Goal: Task Accomplishment & Management: Complete application form

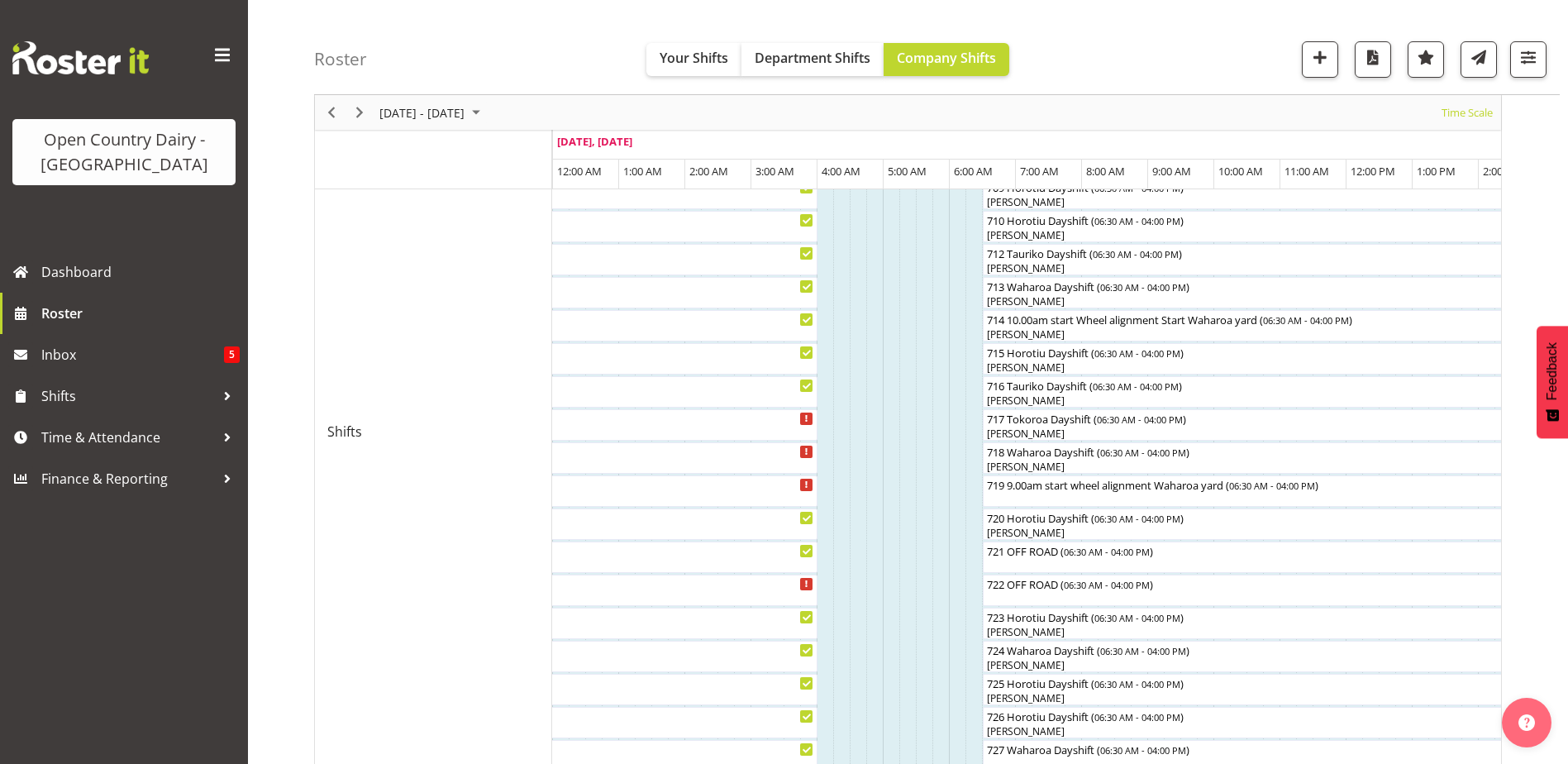
scroll to position [578, 0]
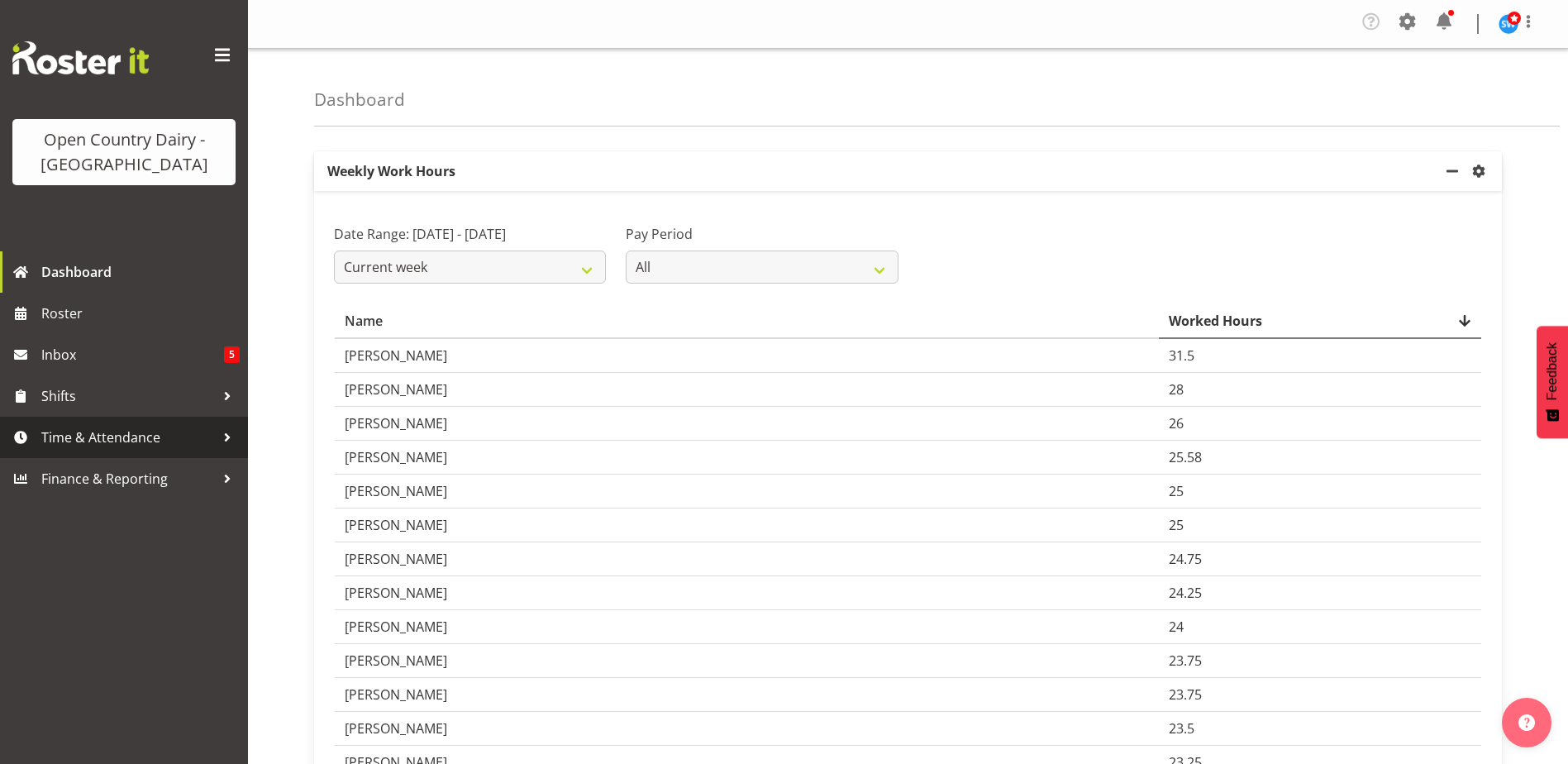
click at [90, 438] on span "Time & Attendance" at bounding box center [128, 437] width 173 height 25
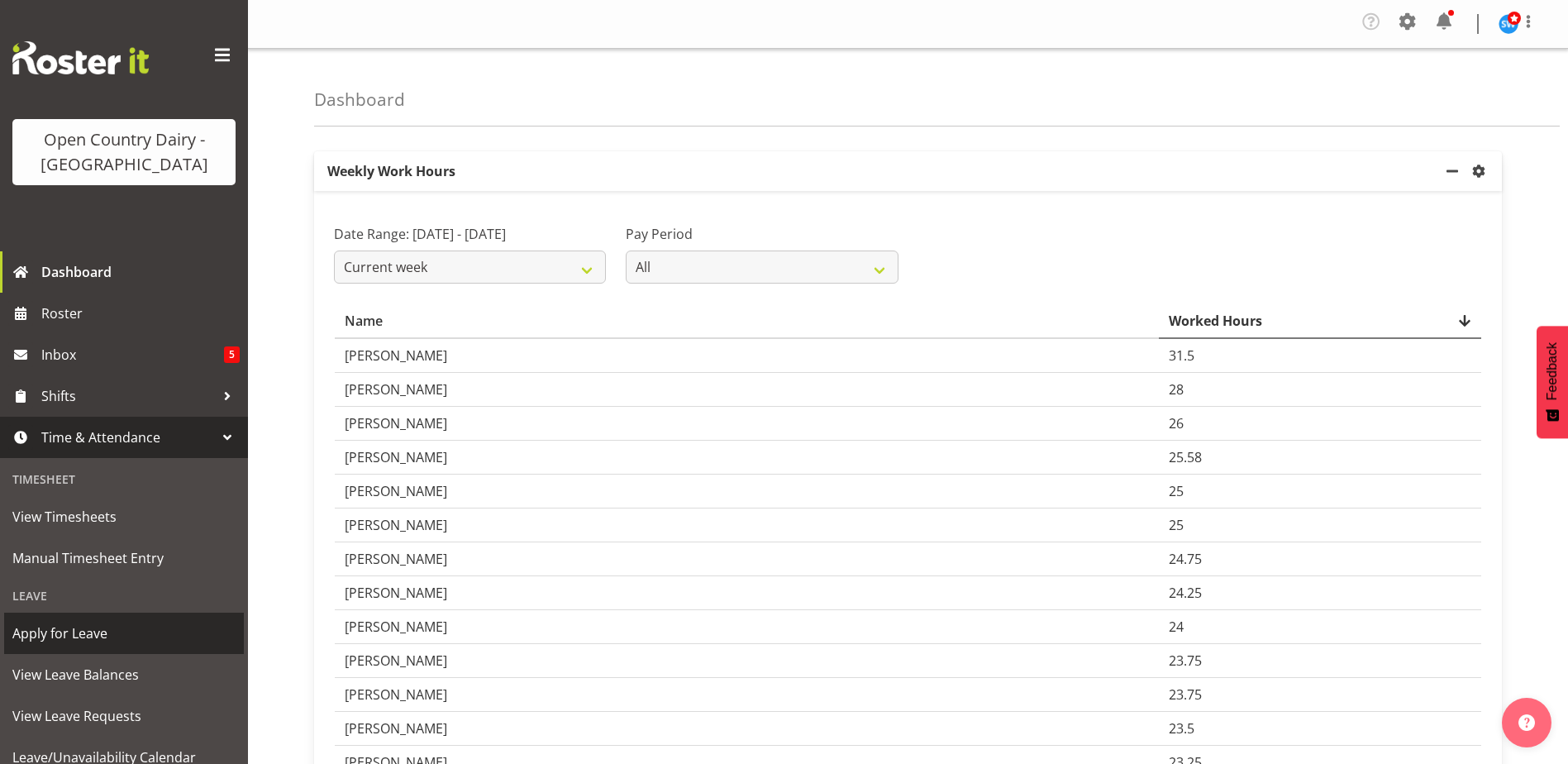
click at [77, 639] on span "Apply for Leave" at bounding box center [124, 633] width 223 height 25
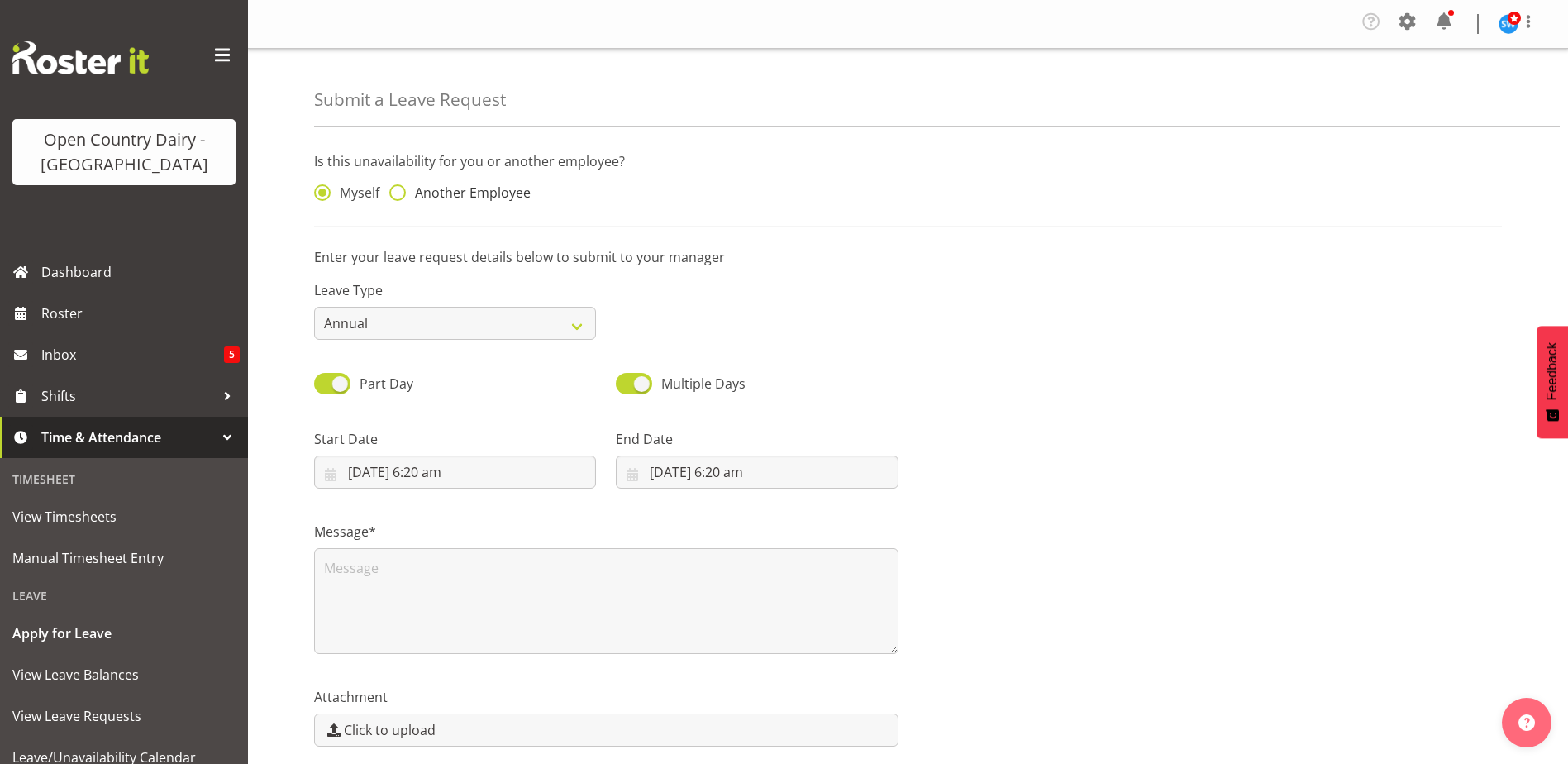
click at [406, 192] on span at bounding box center [396, 192] width 16 height 16
click at [400, 192] on input "Another Employee" at bounding box center [394, 192] width 10 height 10
radio input "true"
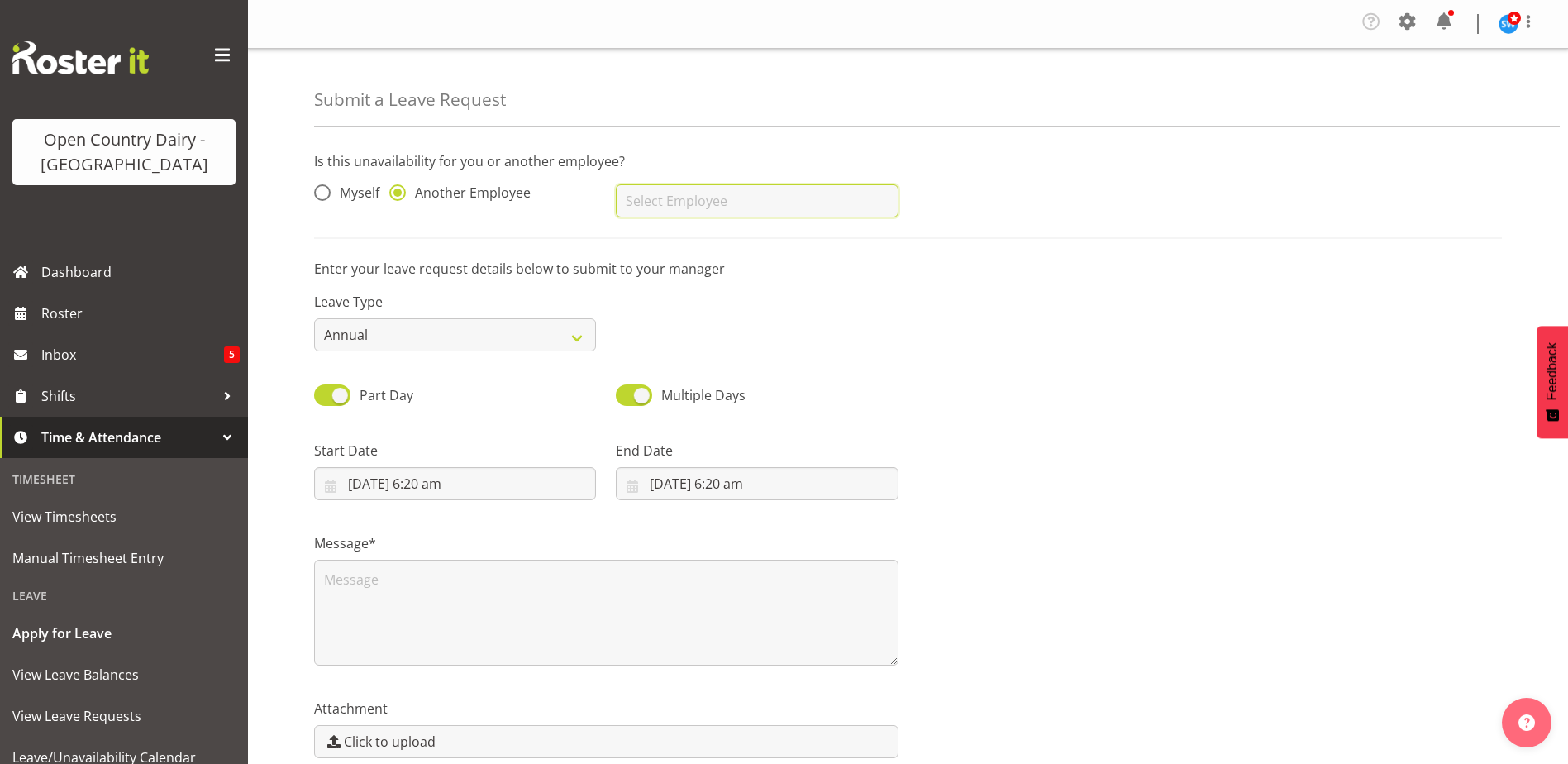
click at [637, 193] on input "text" at bounding box center [757, 201] width 282 height 33
click at [665, 243] on span "[PERSON_NAME]" at bounding box center [680, 241] width 102 height 18
type input "[PERSON_NAME]"
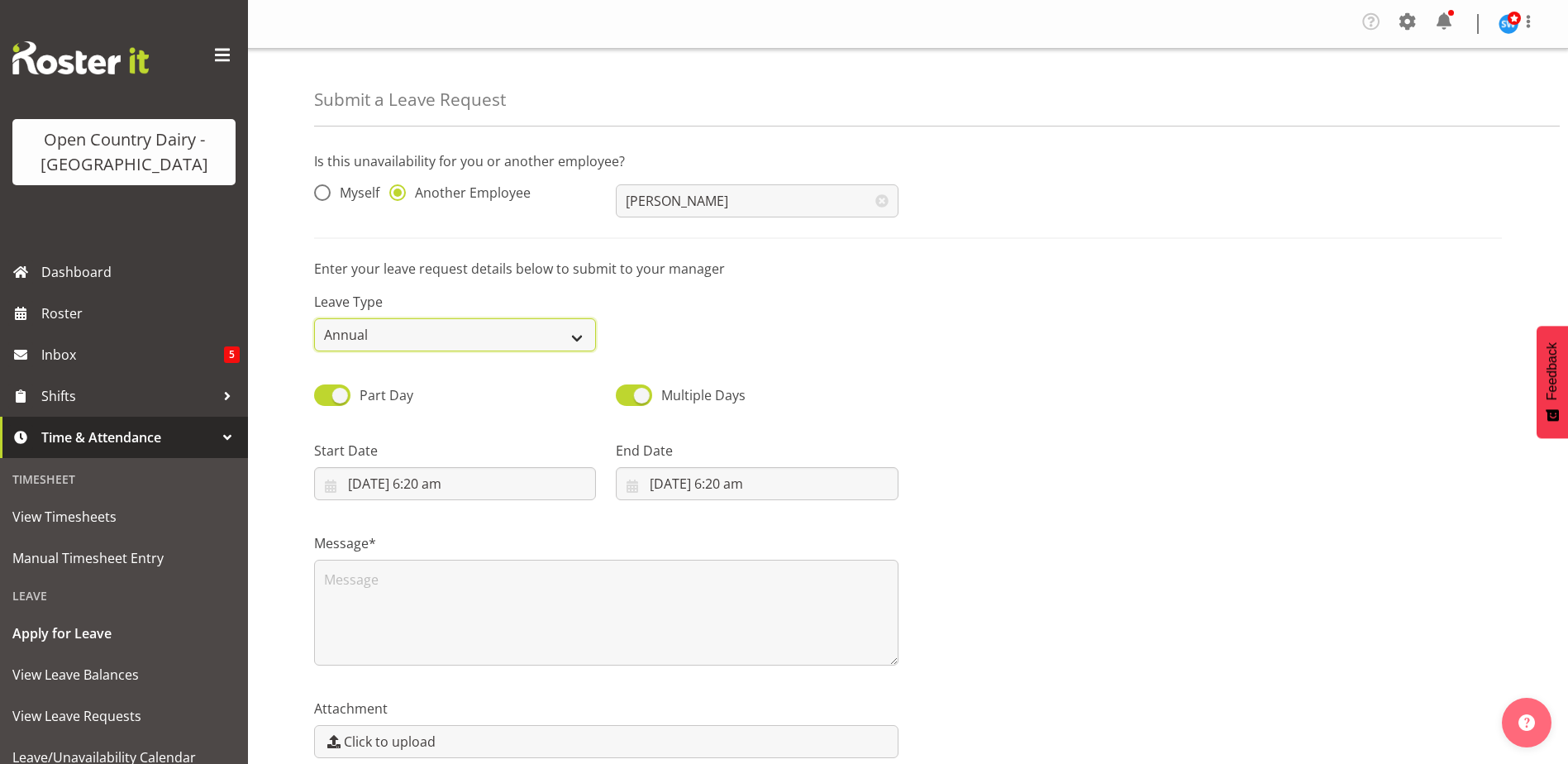
click at [456, 333] on select "Annual Sick Leave Without Pay Bereavement Domestic Violence Parental Jury Servi…" at bounding box center [455, 334] width 282 height 33
select select "Sick"
click at [314, 318] on select "Annual Sick Leave Without Pay Bereavement Domestic Violence Parental Jury Servi…" at bounding box center [455, 334] width 282 height 33
click at [422, 486] on input "27/08/2025, 6:20 am" at bounding box center [455, 483] width 282 height 33
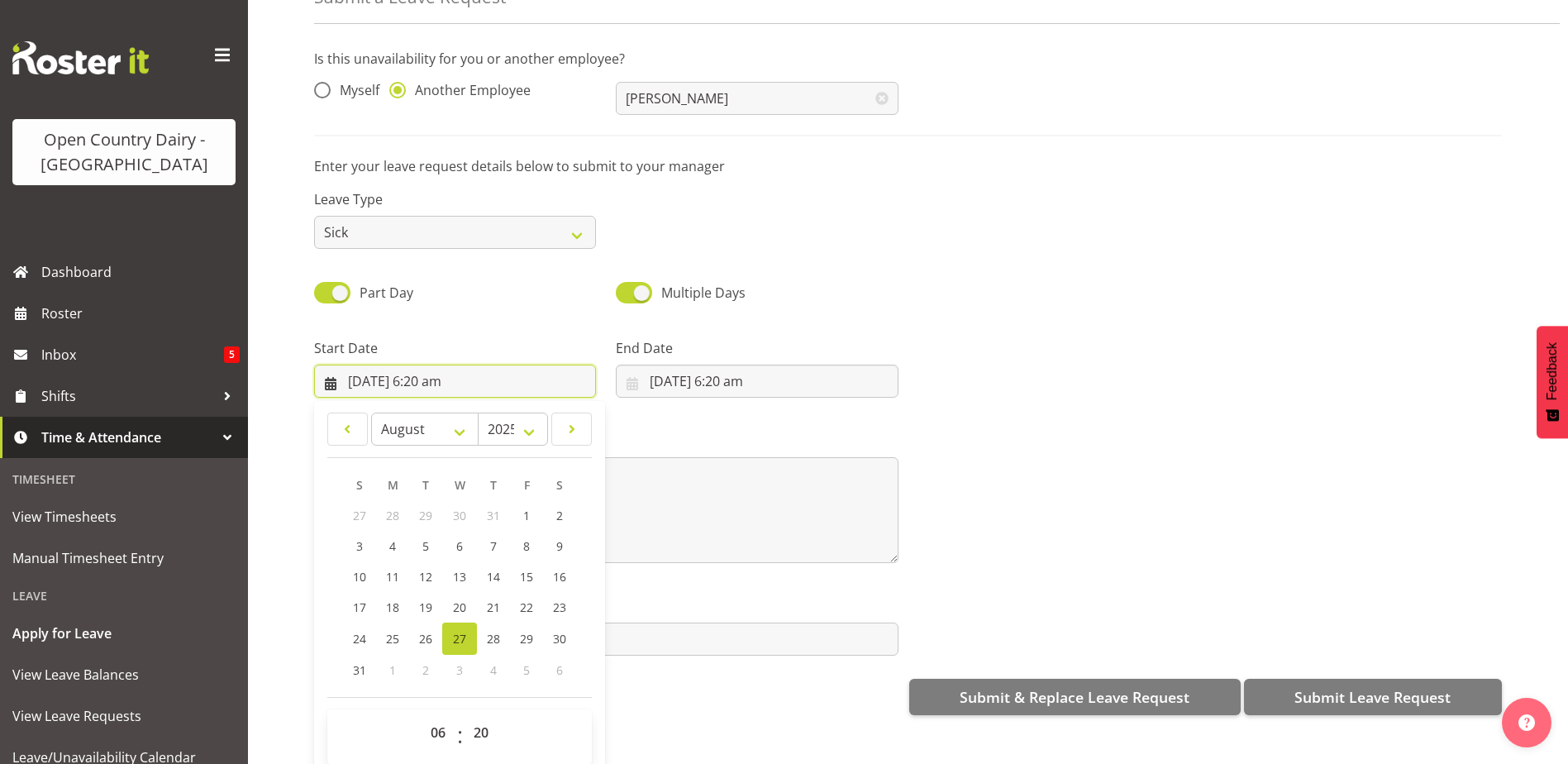
scroll to position [79, 0]
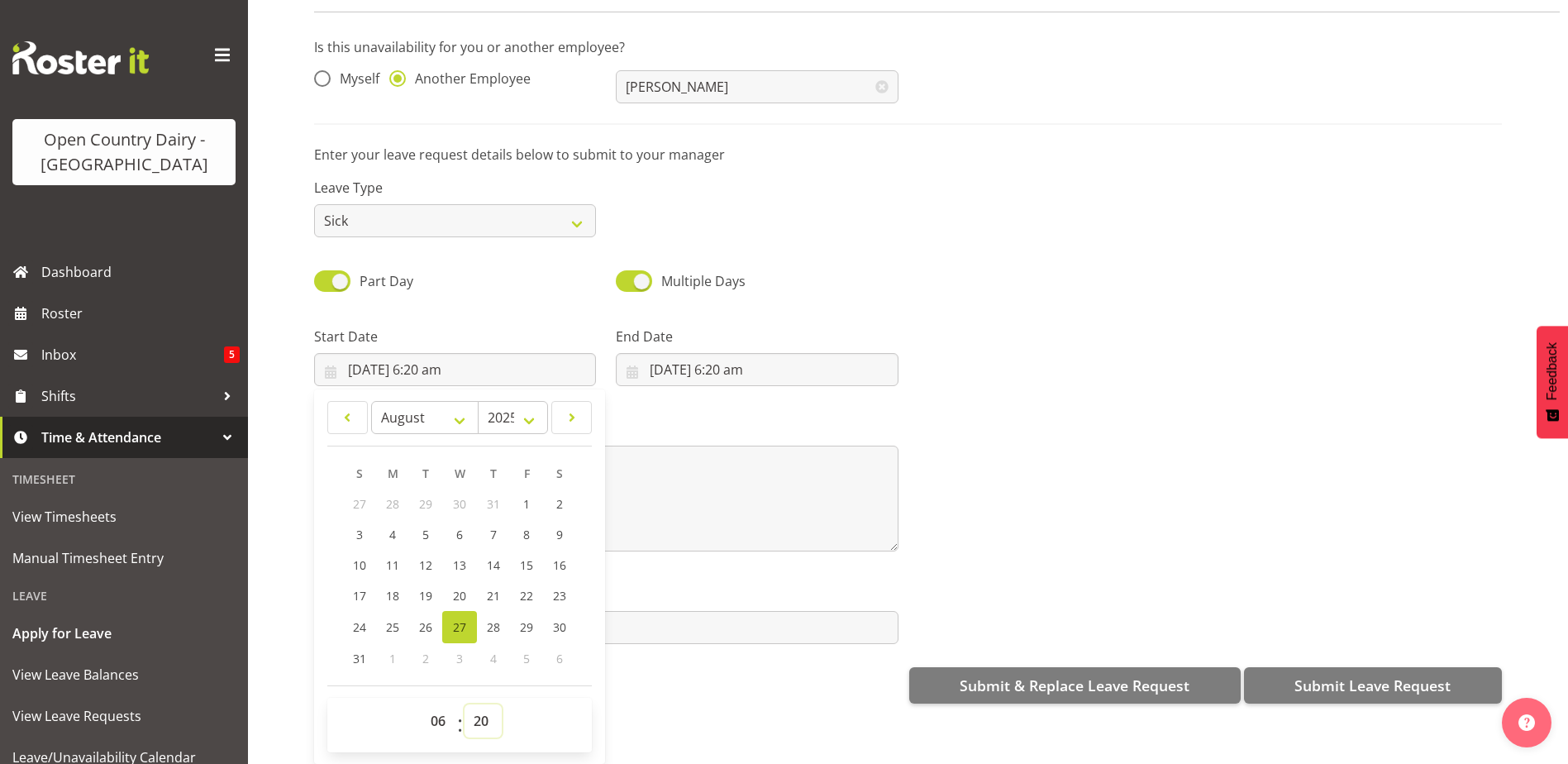
click at [473, 716] on select "00 01 02 03 04 05 06 07 08 09 10 11 12 13 14 15 16 17 18 19 20 21 22 23 24 25 2…" at bounding box center [483, 720] width 37 height 33
select select "30"
click at [465, 704] on select "00 01 02 03 04 05 06 07 08 09 10 11 12 13 14 15 16 17 18 19 20 21 22 23 24 25 2…" at bounding box center [483, 720] width 37 height 33
type input "27/08/2025, 6:30 am"
click at [659, 354] on input "27/08/2025, 6:20 am" at bounding box center [757, 369] width 282 height 33
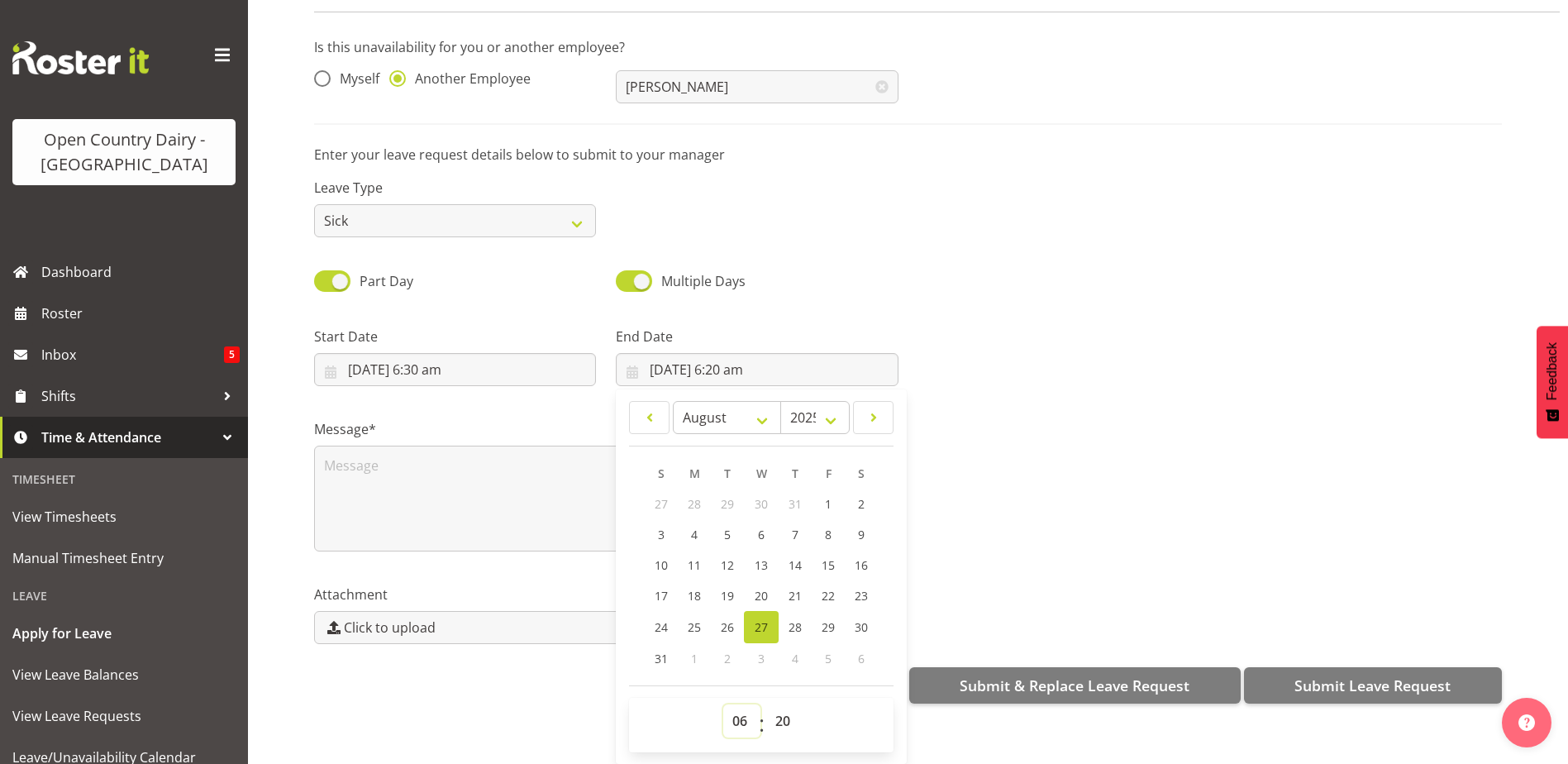
click at [741, 715] on select "00 01 02 03 04 05 06 07 08 09 10 11 12 13 14 15 16 17 18 19 20 21 22 23" at bounding box center [741, 720] width 37 height 33
select select "16"
click at [723, 704] on select "00 01 02 03 04 05 06 07 08 09 10 11 12 13 14 15 16 17 18 19 20 21 22 23" at bounding box center [741, 720] width 37 height 33
type input "27/08/2025, 4:20 pm"
click at [773, 704] on select "00 01 02 03 04 05 06 07 08 09 10 11 12 13 14 15 16 17 18 19 20 21 22 23 24 25 2…" at bounding box center [784, 720] width 37 height 33
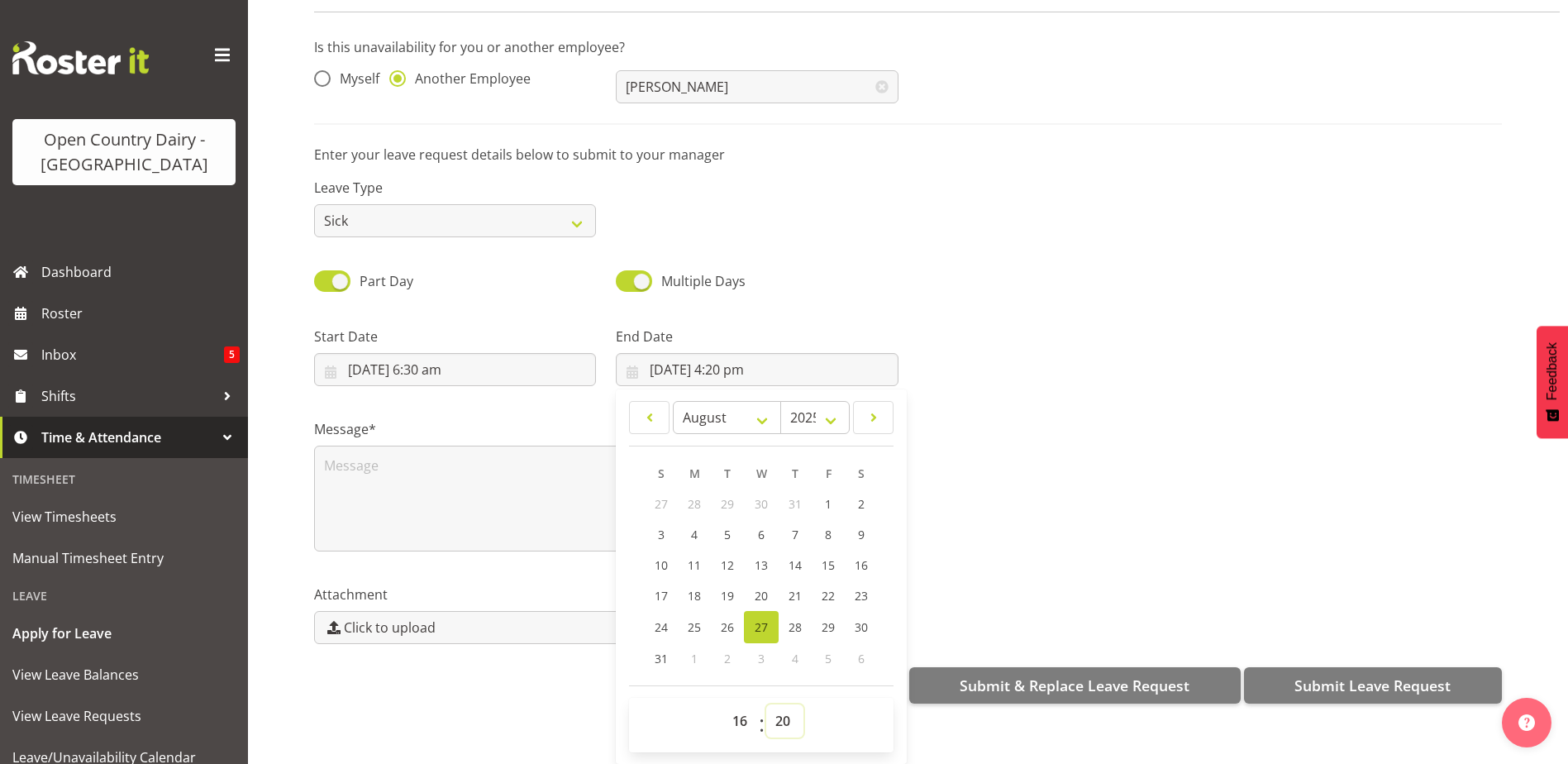
select select "0"
click at [766, 704] on select "00 01 02 03 04 05 06 07 08 09 10 11 12 13 14 15 16 17 18 19 20 21 22 23 24 25 2…" at bounding box center [784, 720] width 37 height 33
type input "27/08/2025, 4:00 pm"
click at [977, 448] on div "Message*" at bounding box center [907, 478] width 1207 height 166
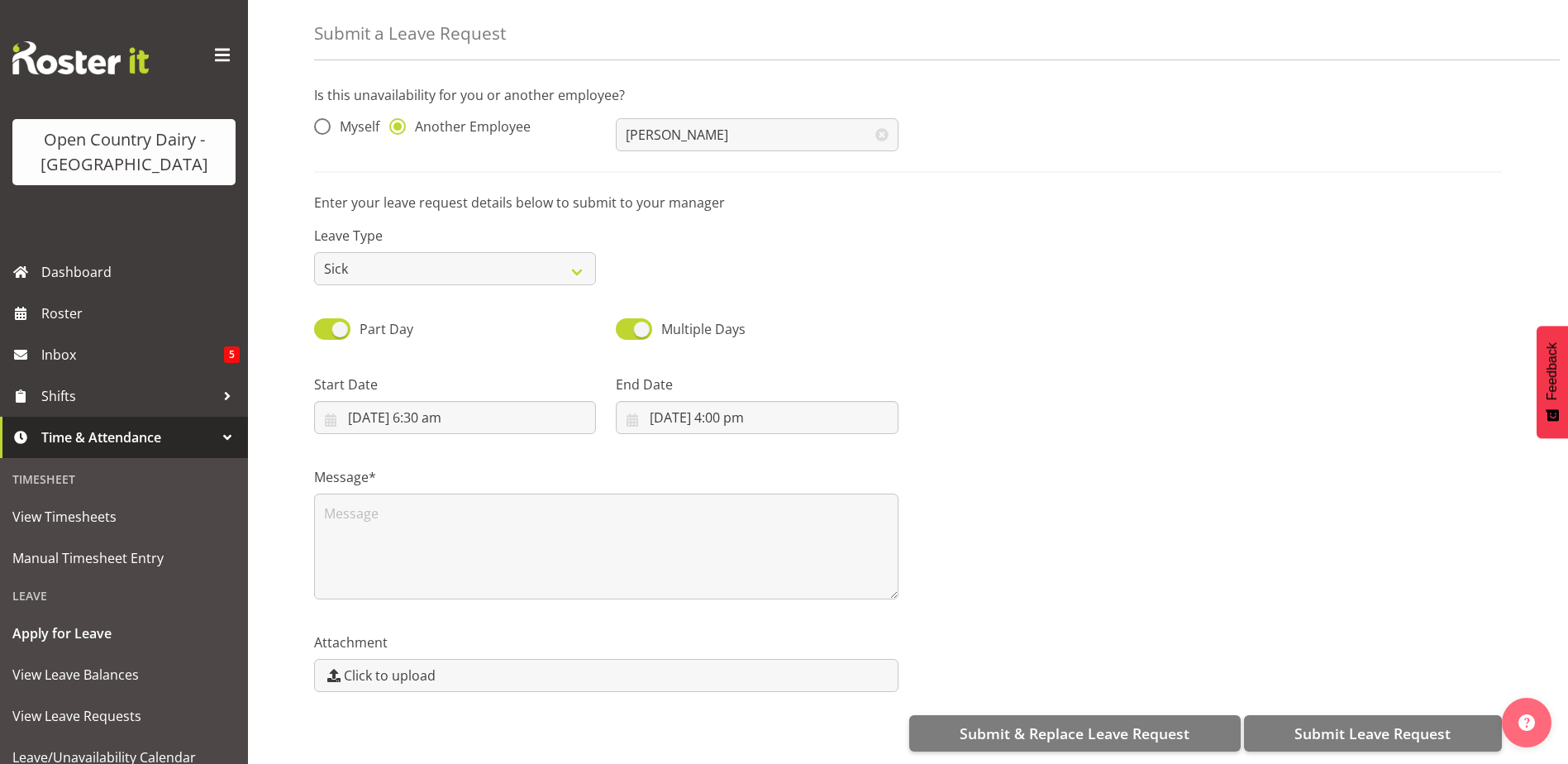
scroll to position [0, 0]
click at [496, 495] on textarea at bounding box center [606, 546] width 584 height 106
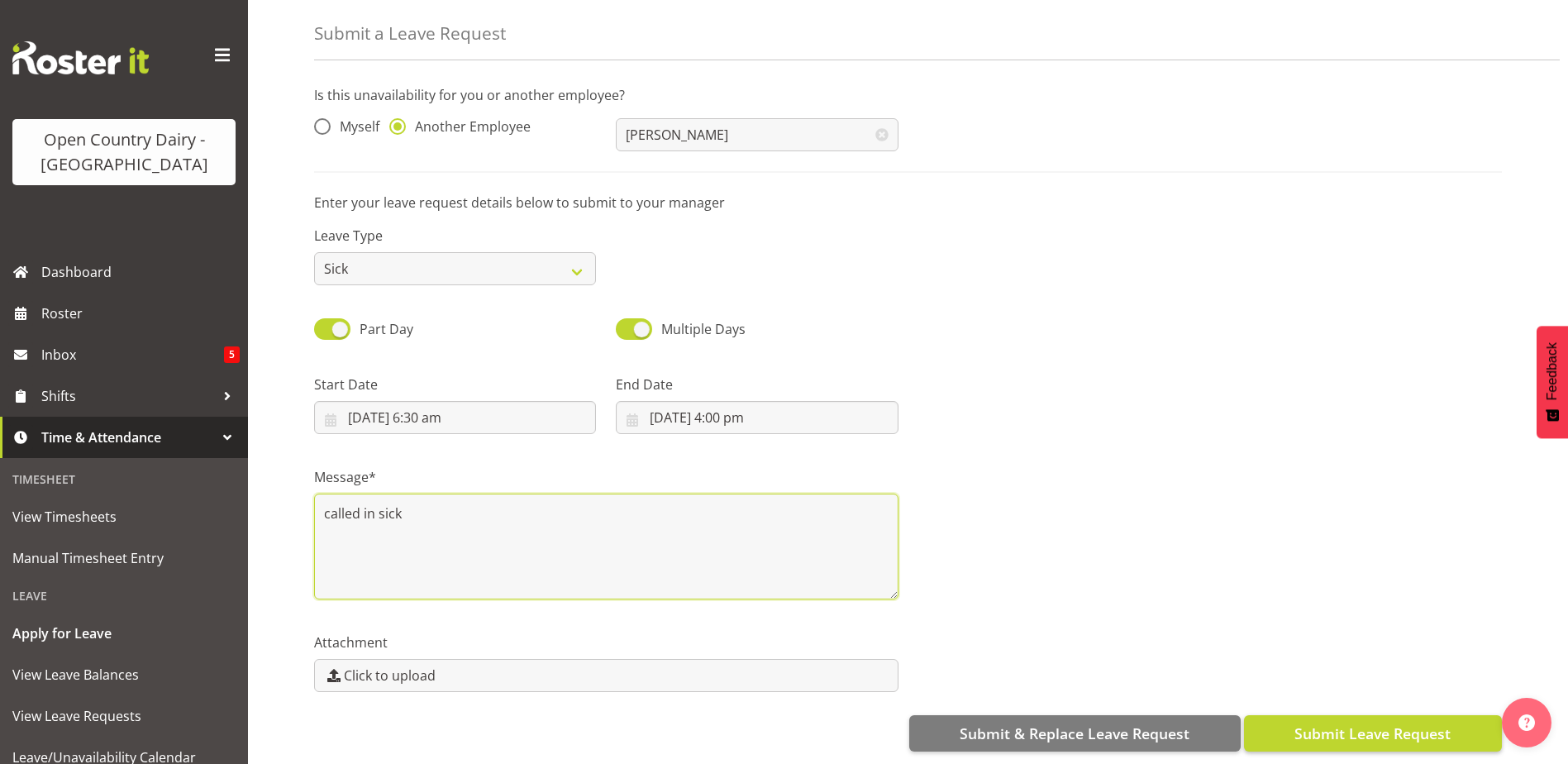
type textarea "called in sick"
click at [1454, 715] on button "Submit Leave Request" at bounding box center [1372, 733] width 257 height 36
